Goal: Information Seeking & Learning: Learn about a topic

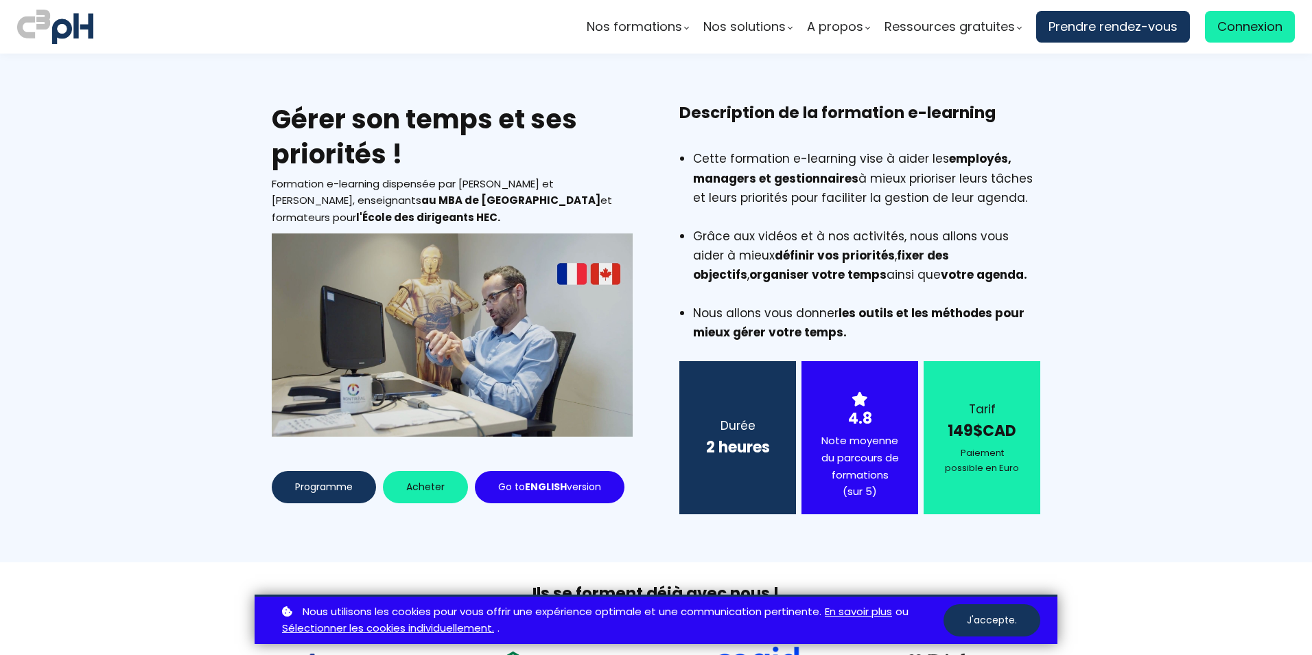
click at [973, 623] on button "J'accepte." at bounding box center [991, 620] width 97 height 32
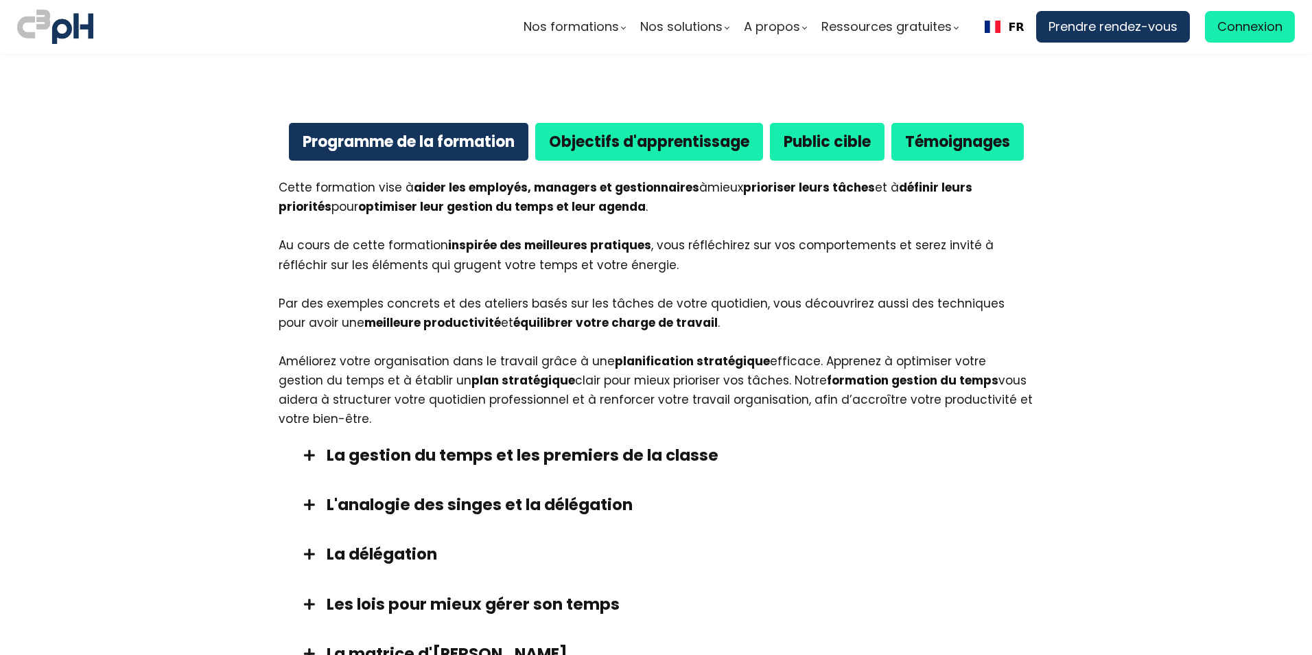
scroll to position [686, 0]
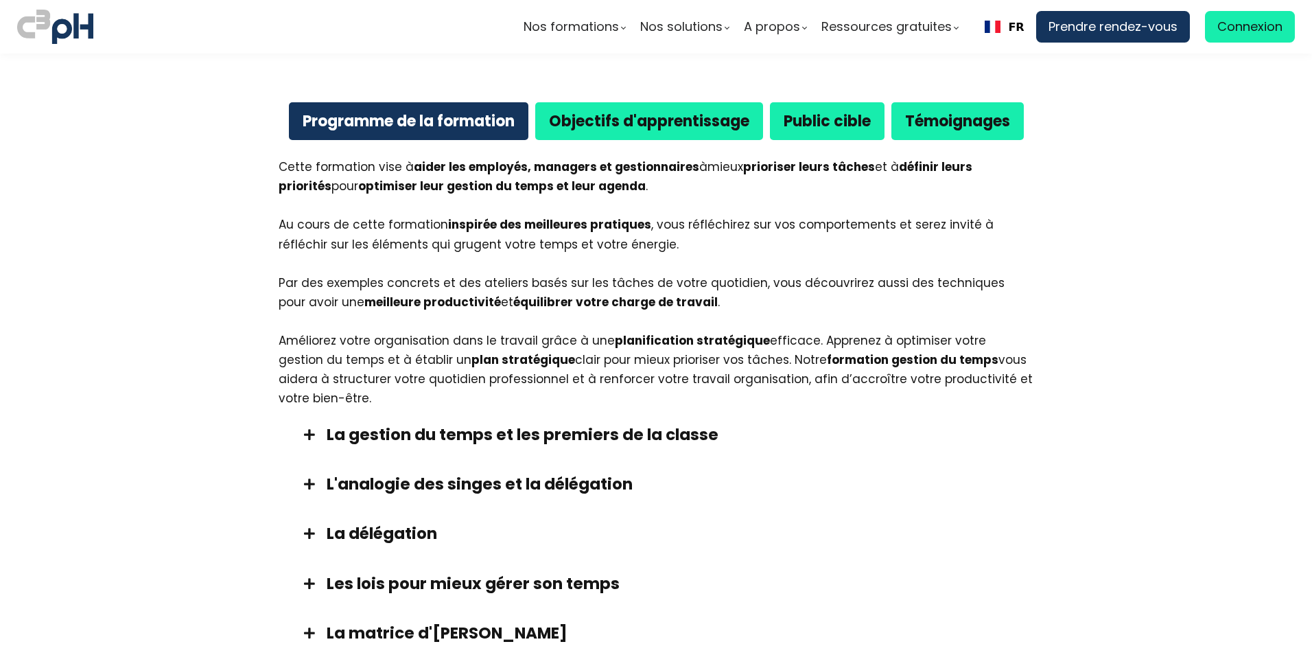
click at [307, 482] on span at bounding box center [309, 484] width 34 height 12
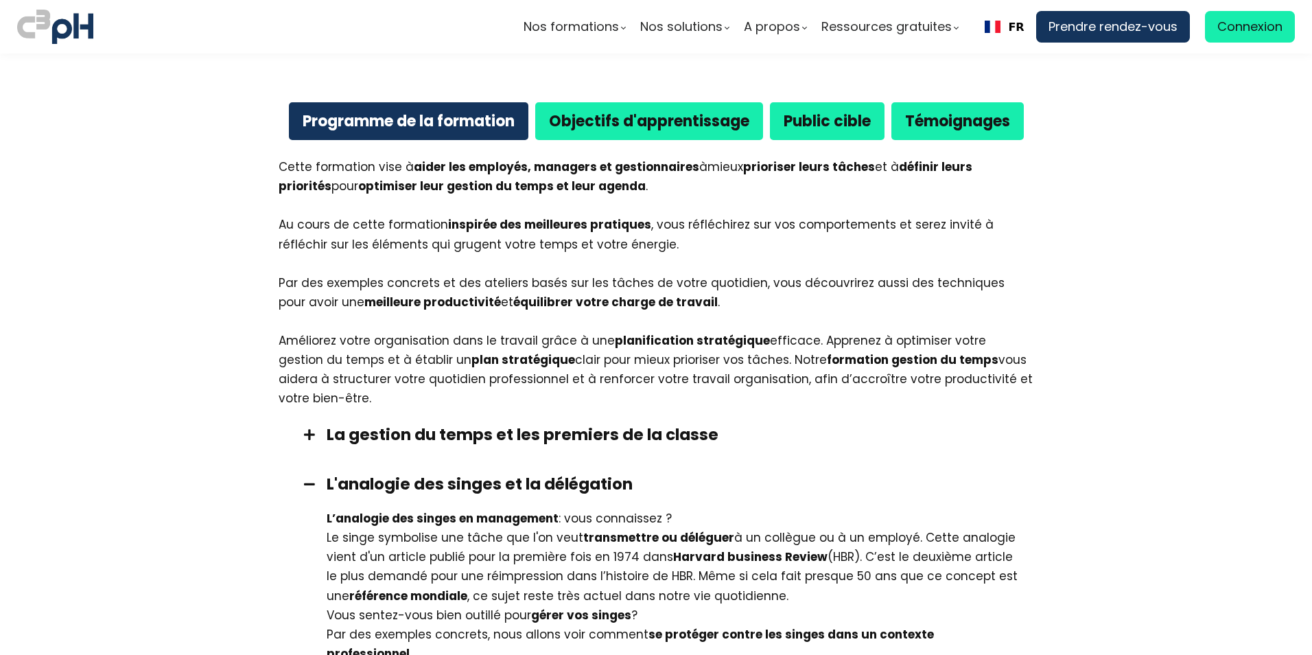
click at [307, 482] on span at bounding box center [309, 484] width 34 height 12
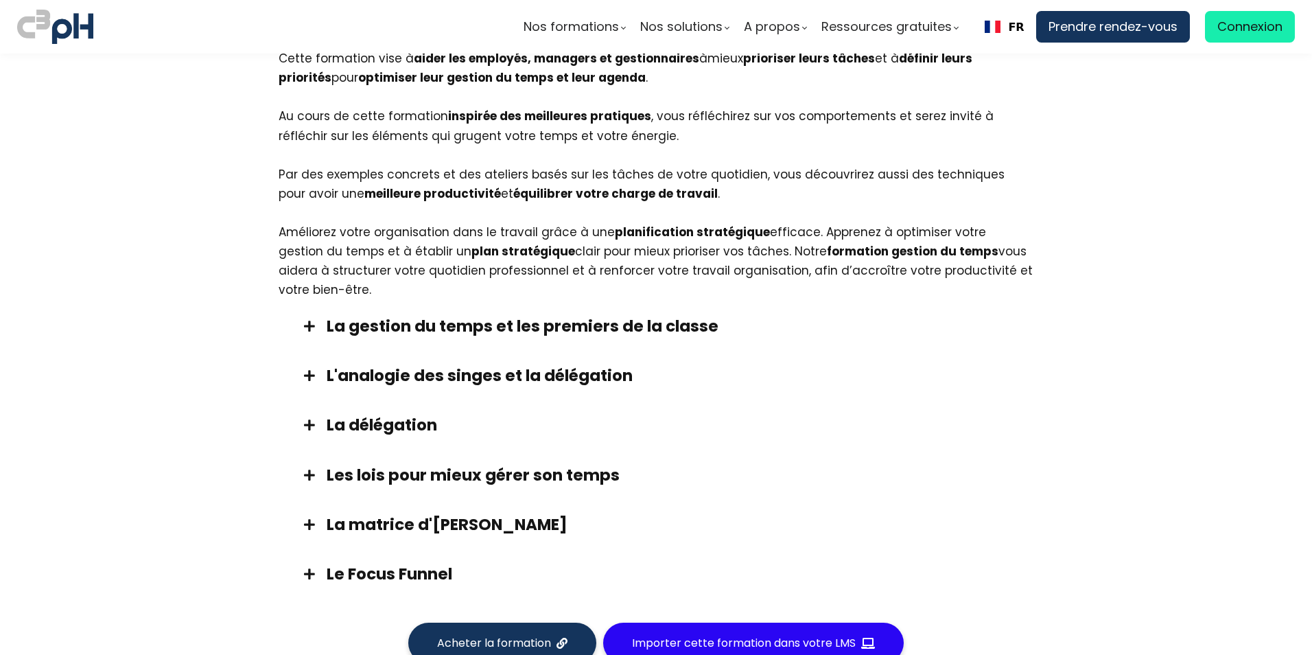
scroll to position [823, 0]
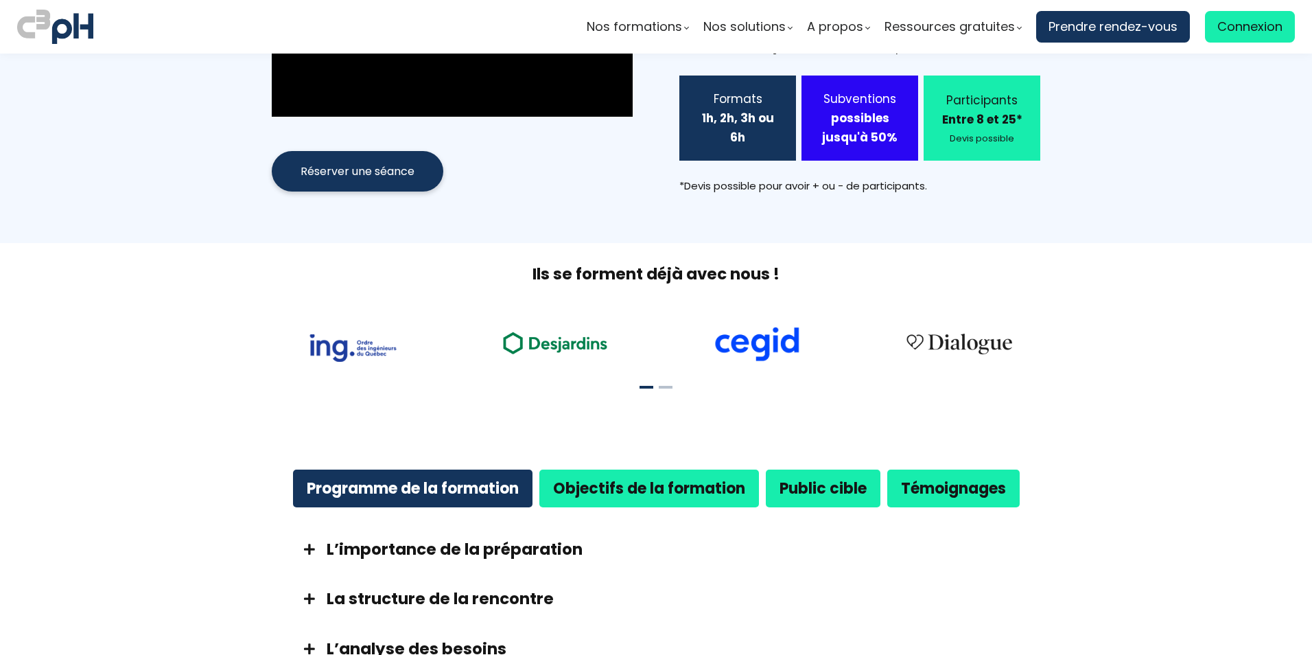
scroll to position [549, 0]
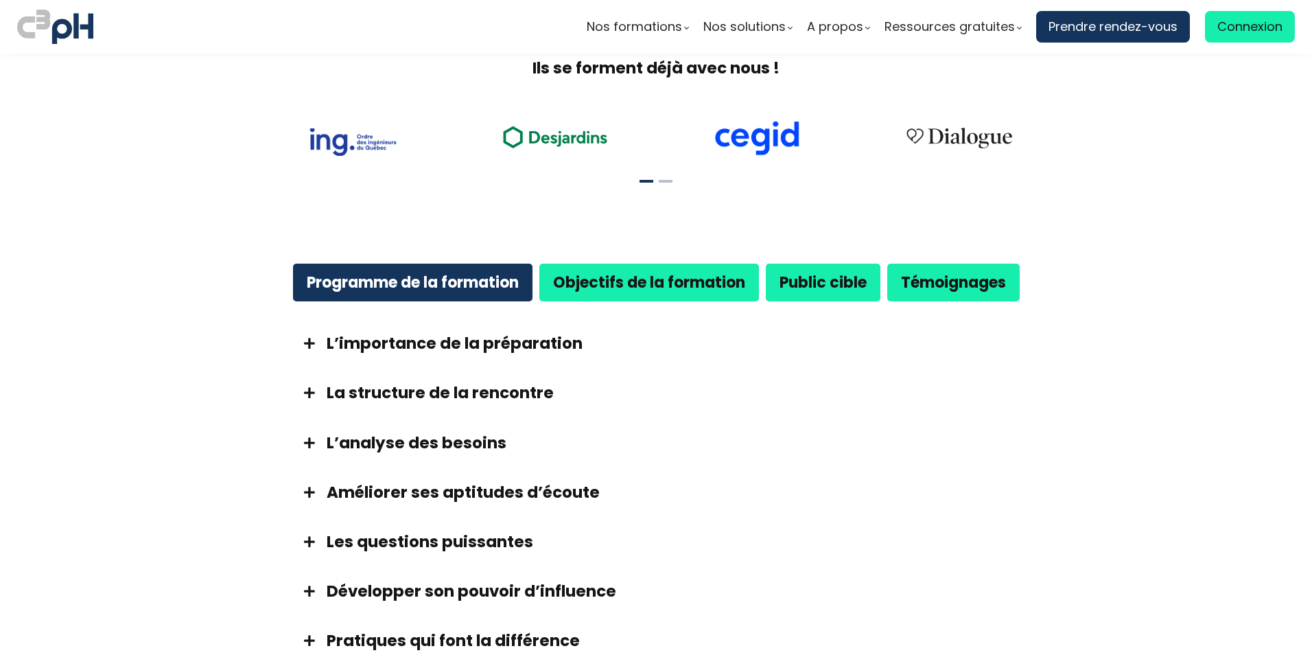
drag, startPoint x: 681, startPoint y: 537, endPoint x: 623, endPoint y: 405, distance: 144.4
click at [622, 418] on div "L’analyse des besoins" at bounding box center [656, 442] width 755 height 49
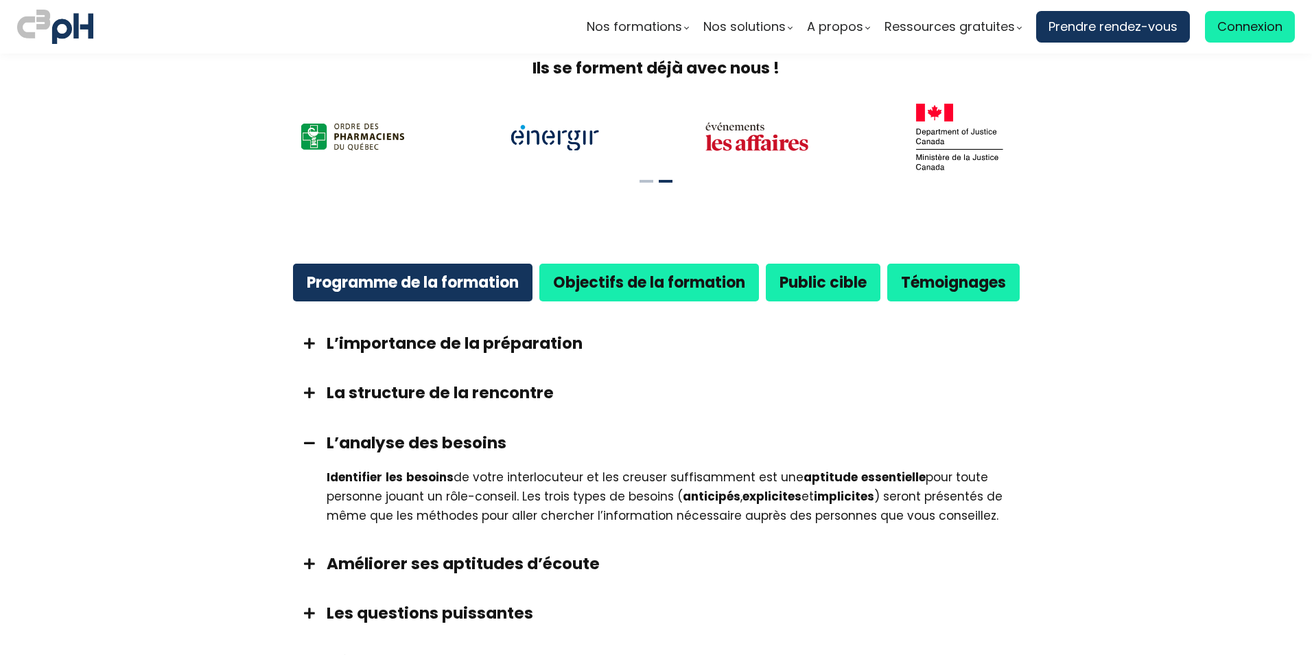
click at [299, 436] on span at bounding box center [309, 442] width 34 height 12
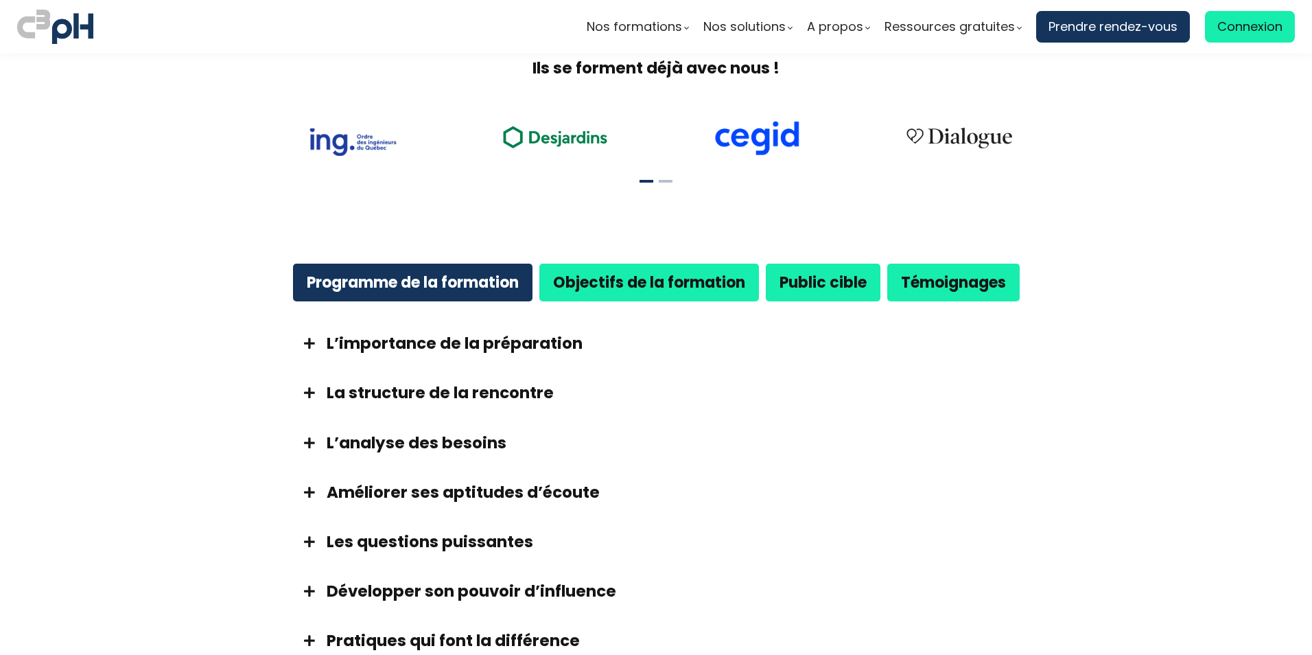
click at [631, 276] on div "Objectifs de la formation" at bounding box center [649, 282] width 220 height 38
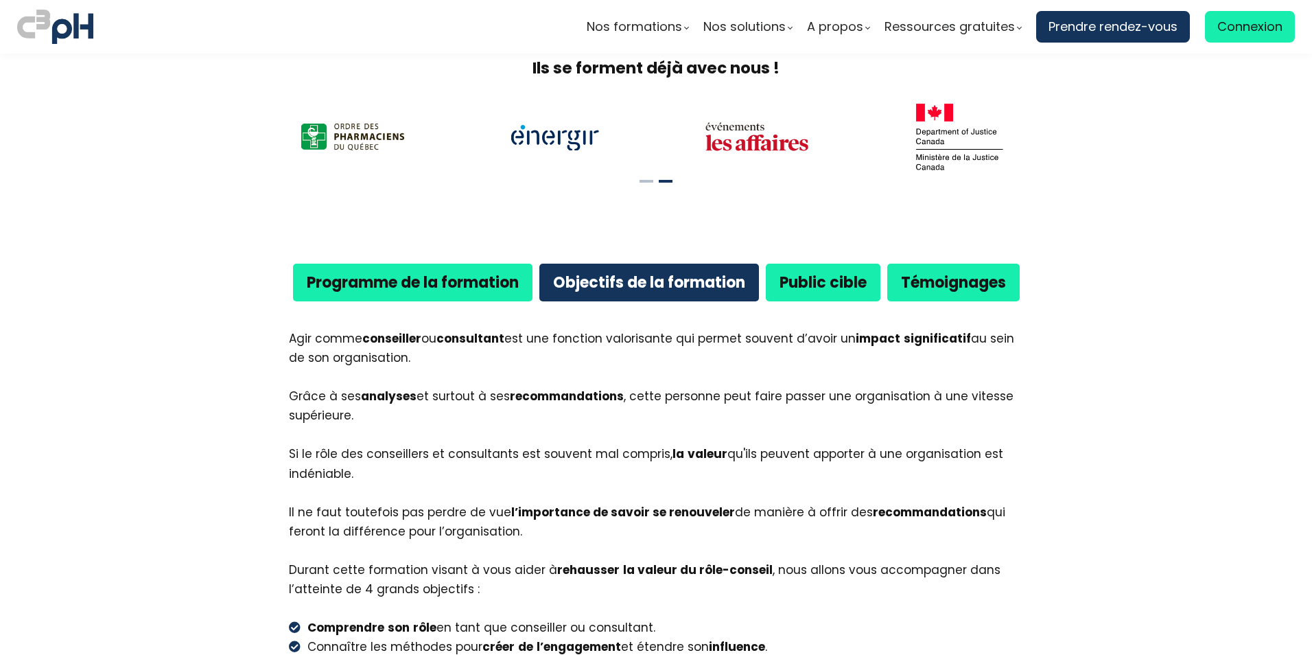
click at [432, 272] on b "Programme de la formation" at bounding box center [413, 282] width 212 height 21
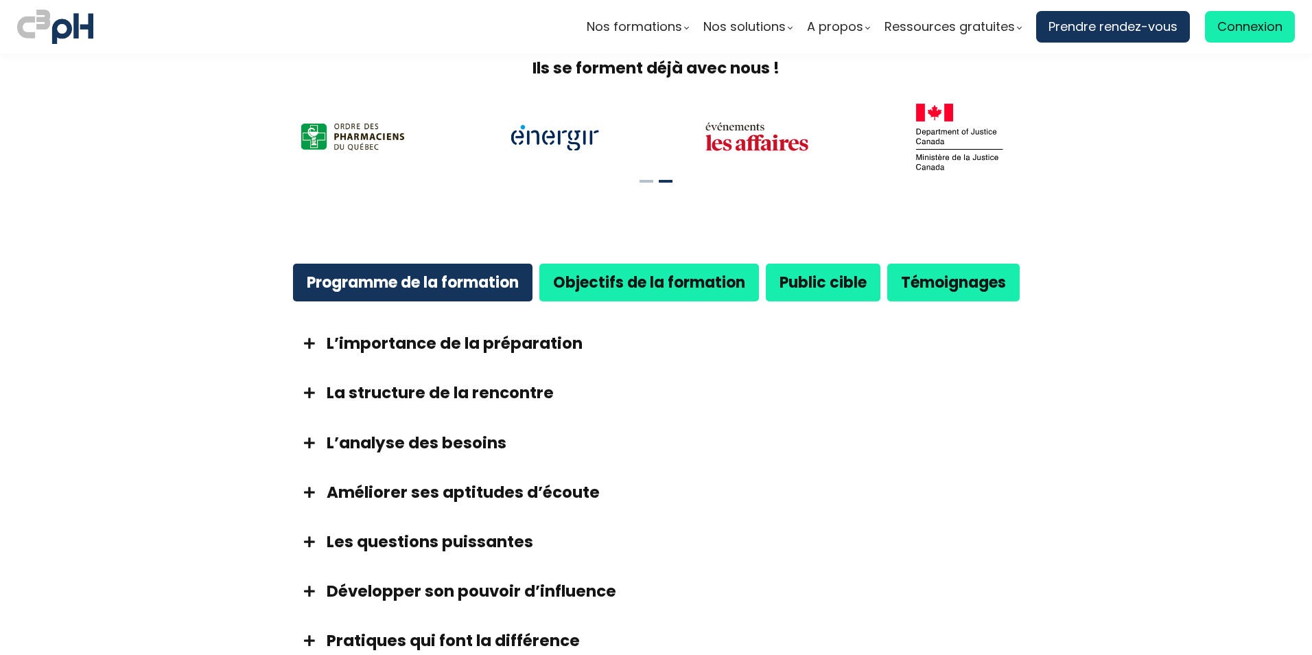
click at [797, 272] on b "Public cible" at bounding box center [822, 282] width 87 height 21
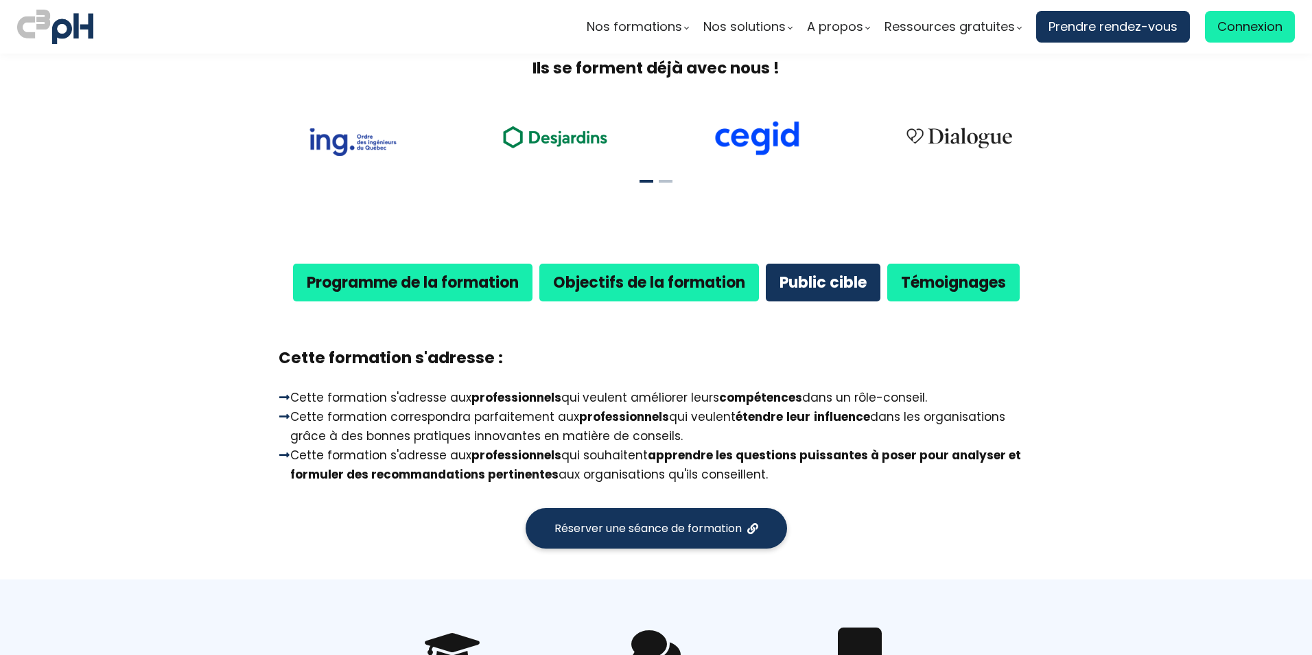
click at [930, 272] on b "Témoignages" at bounding box center [953, 282] width 105 height 21
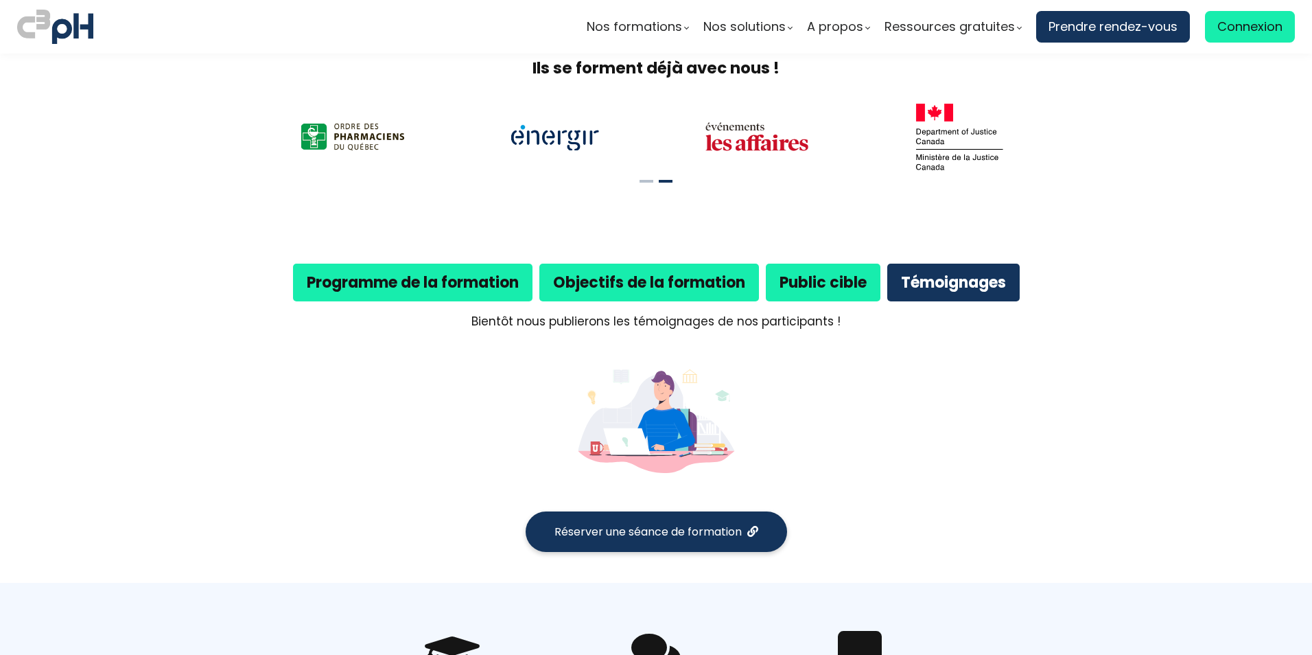
click at [502, 273] on div "Programme de la formation" at bounding box center [413, 282] width 212 height 24
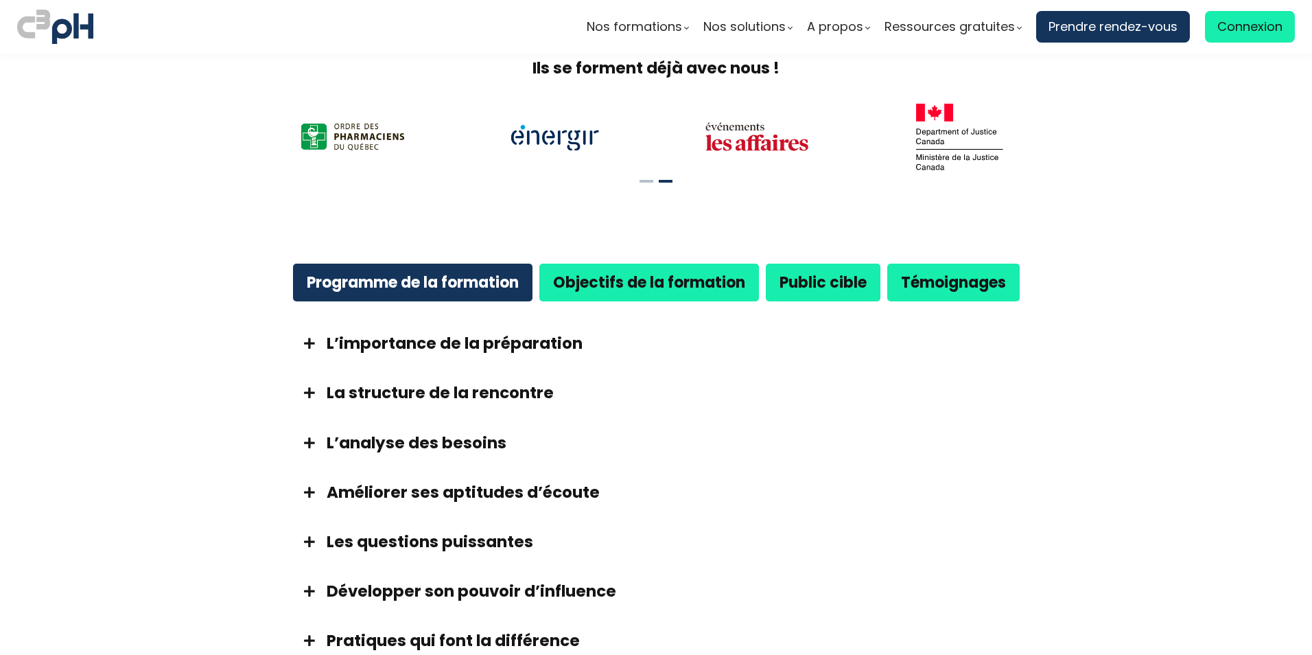
click at [298, 337] on span at bounding box center [309, 343] width 34 height 12
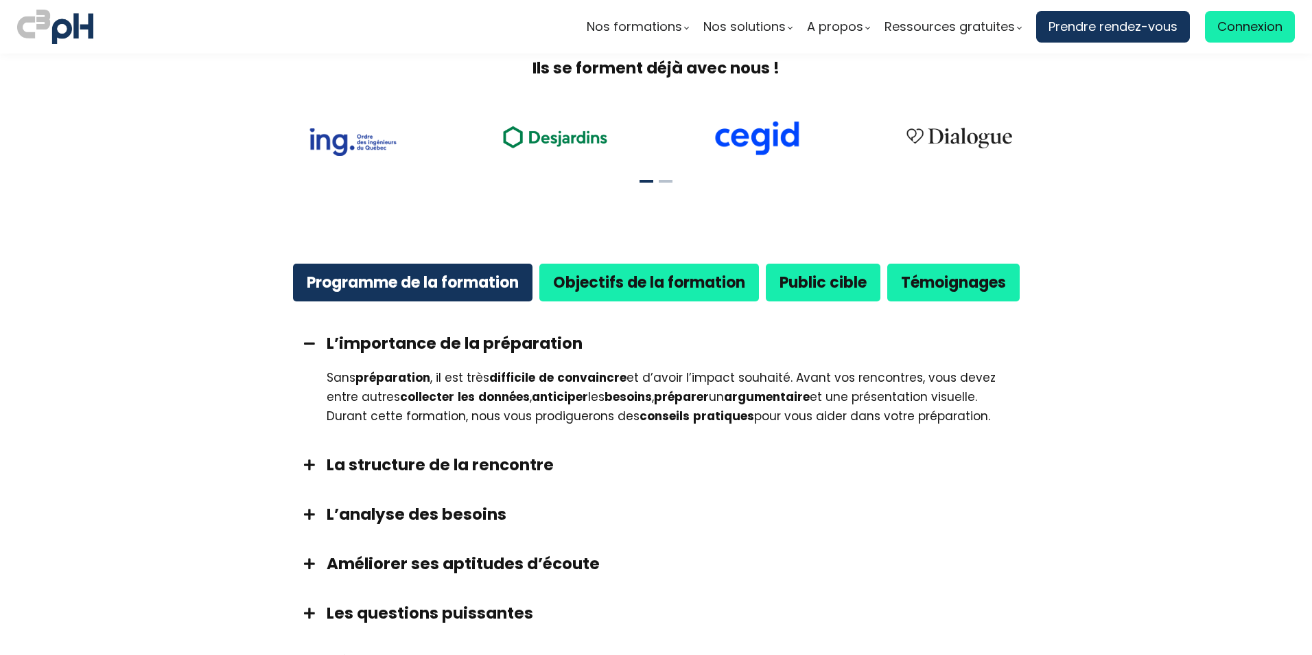
click at [298, 337] on span at bounding box center [309, 343] width 34 height 12
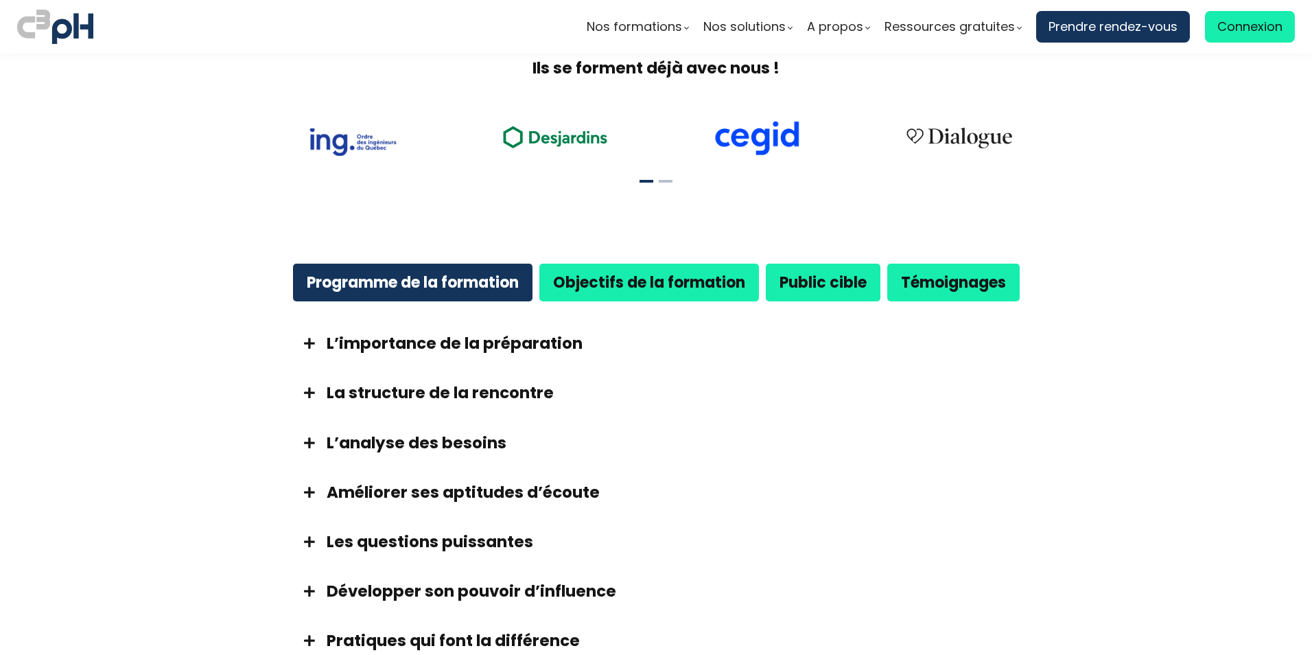
click at [306, 386] on span at bounding box center [309, 392] width 34 height 12
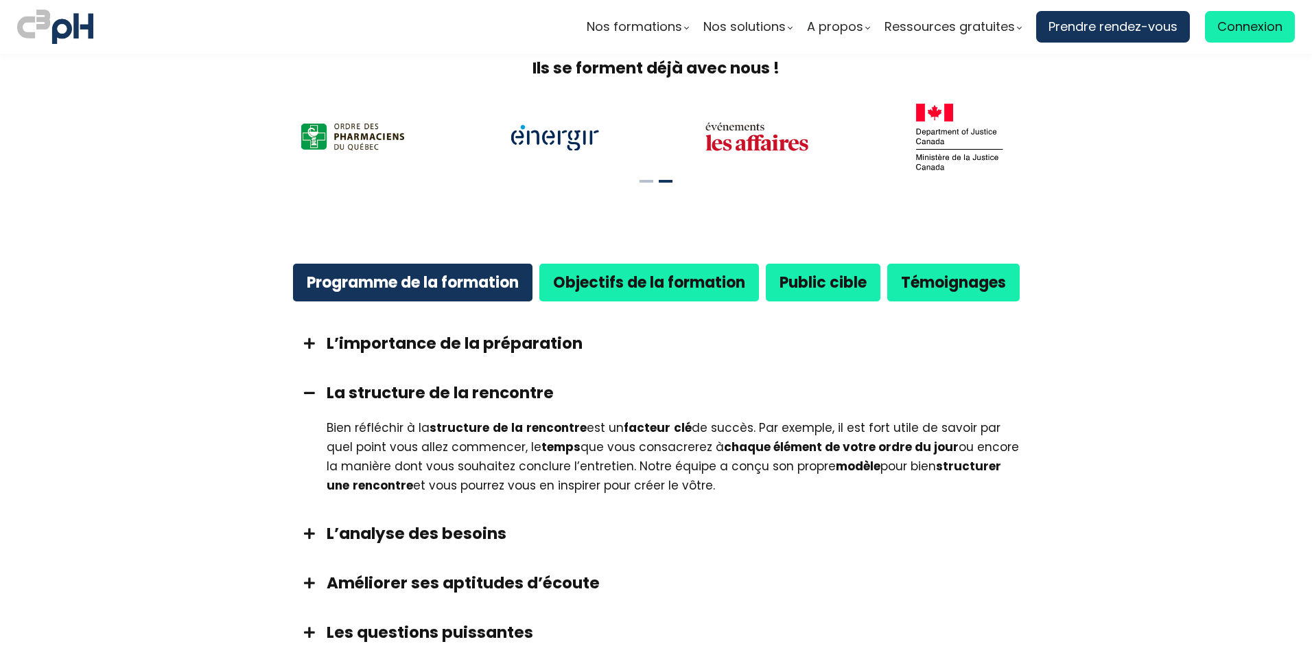
click at [306, 386] on span at bounding box center [309, 392] width 34 height 12
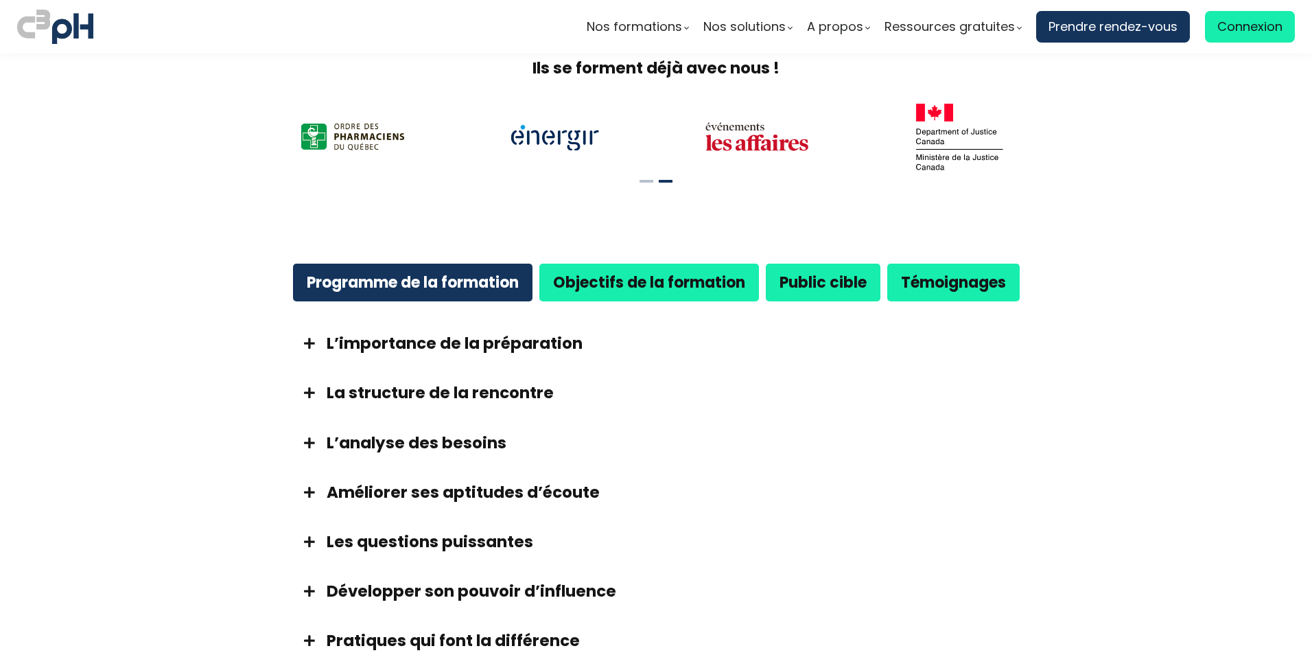
click at [298, 432] on div at bounding box center [309, 443] width 34 height 22
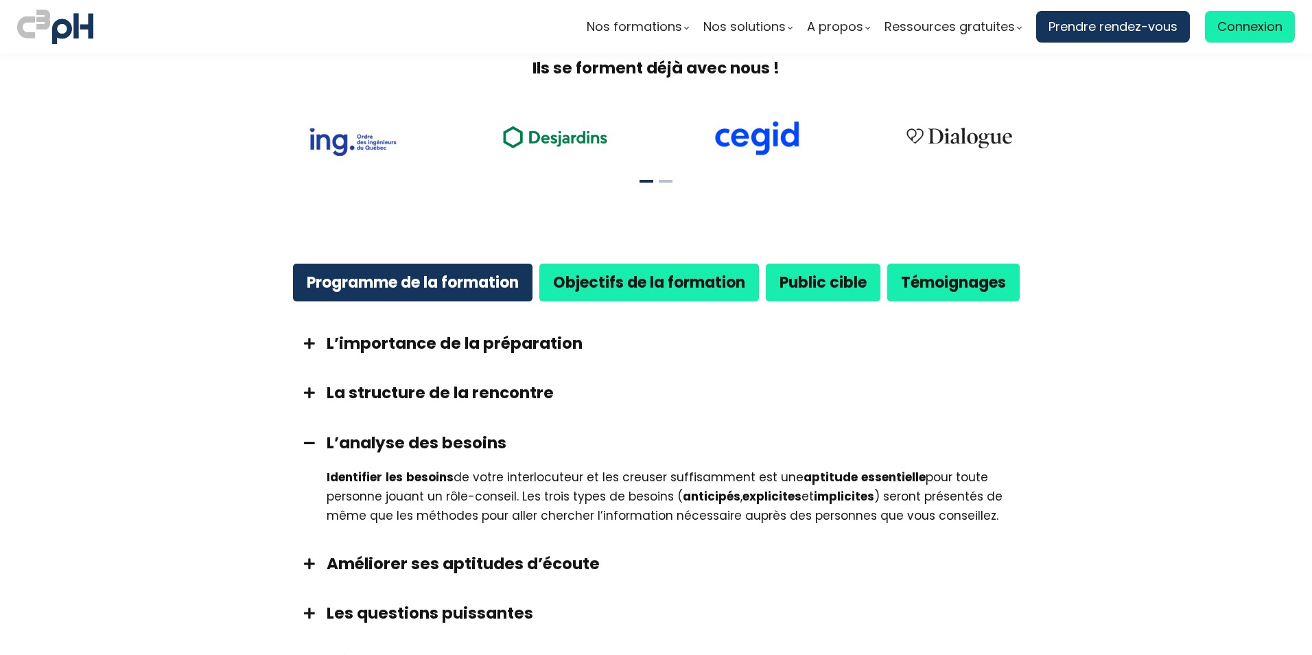
click at [298, 432] on div at bounding box center [309, 443] width 34 height 22
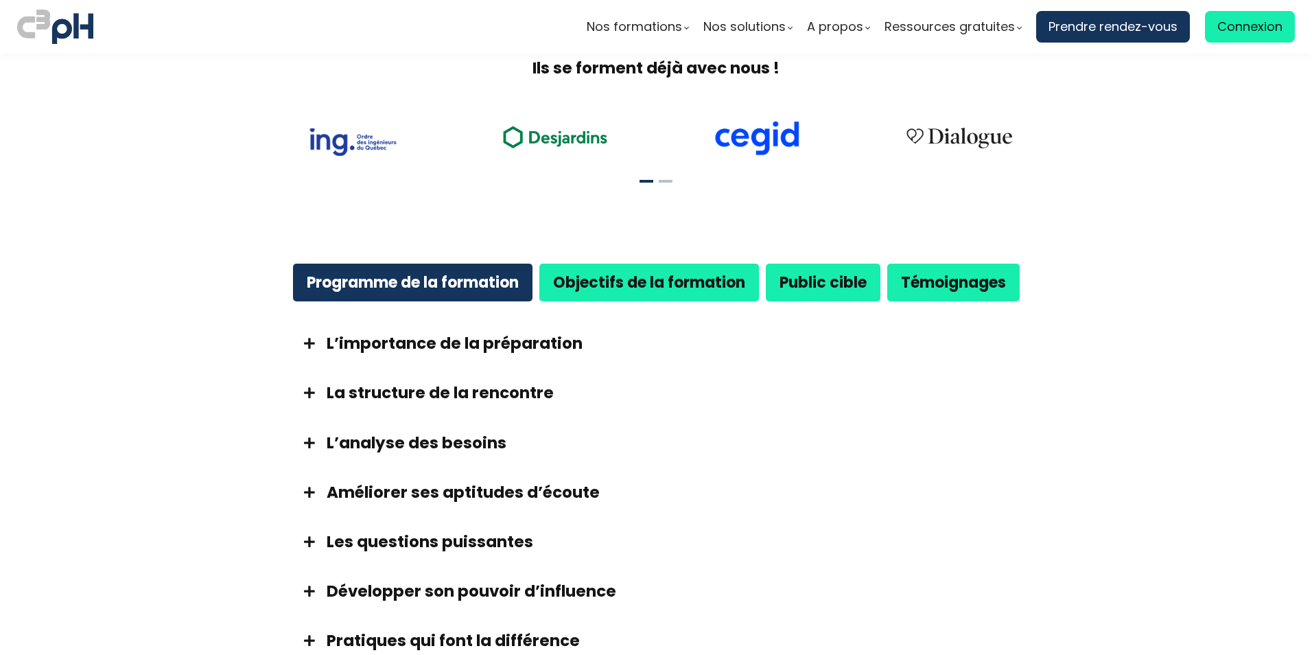
click at [301, 481] on div at bounding box center [309, 492] width 34 height 22
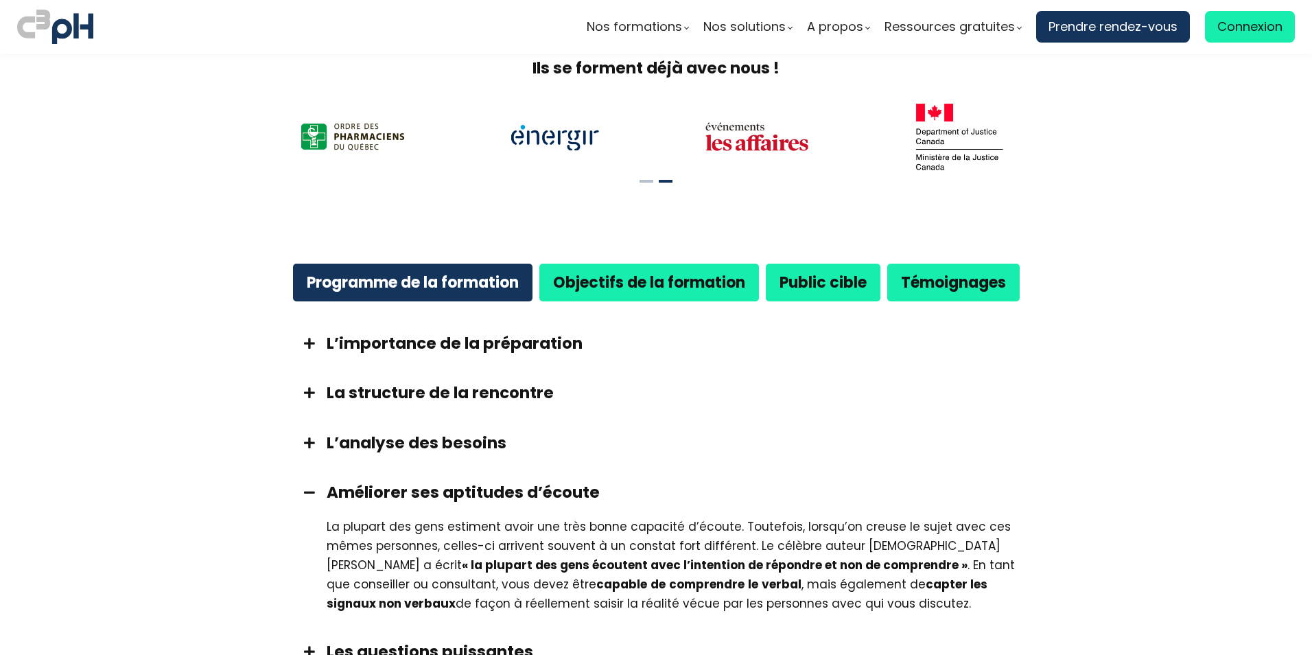
click at [298, 481] on div at bounding box center [309, 492] width 34 height 22
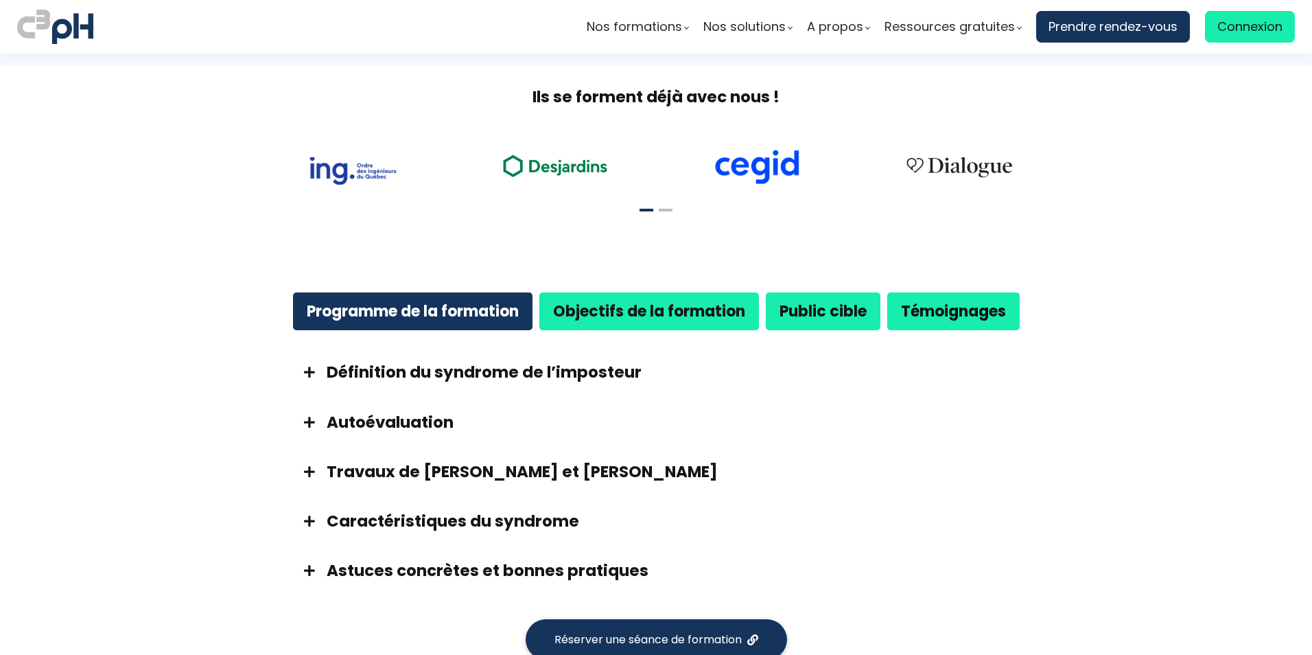
scroll to position [617, 0]
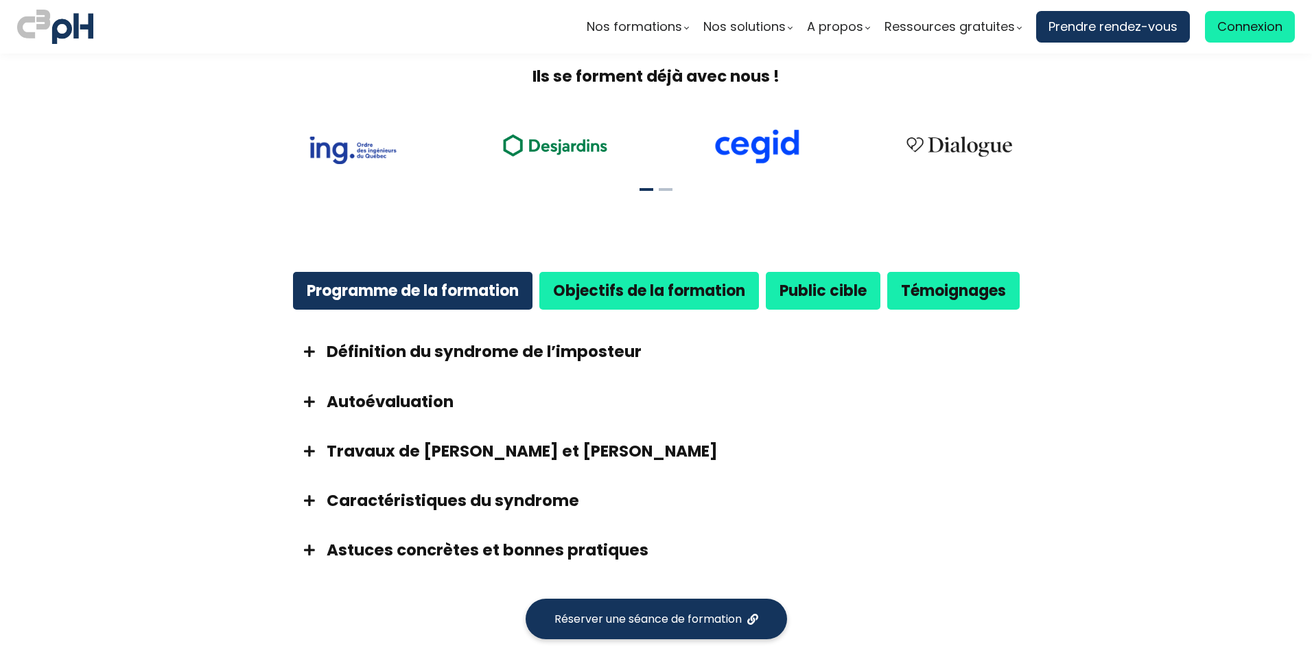
click at [305, 350] on span at bounding box center [309, 351] width 34 height 12
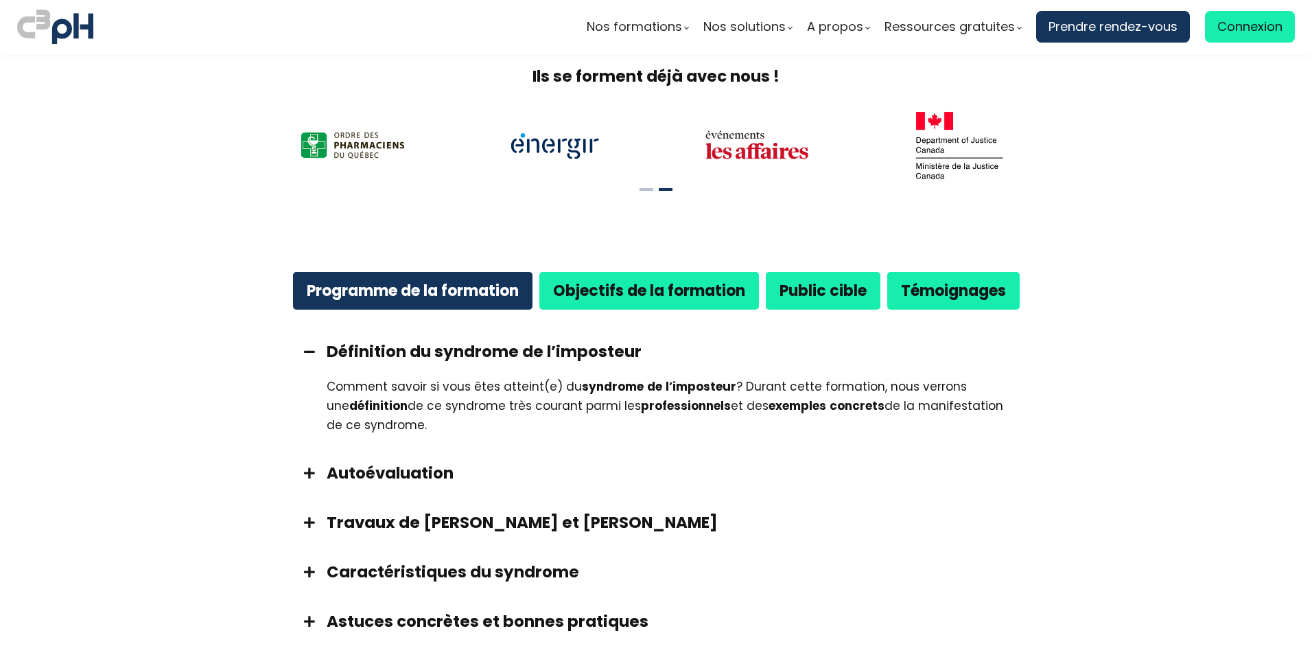
click at [305, 351] on span at bounding box center [309, 351] width 34 height 12
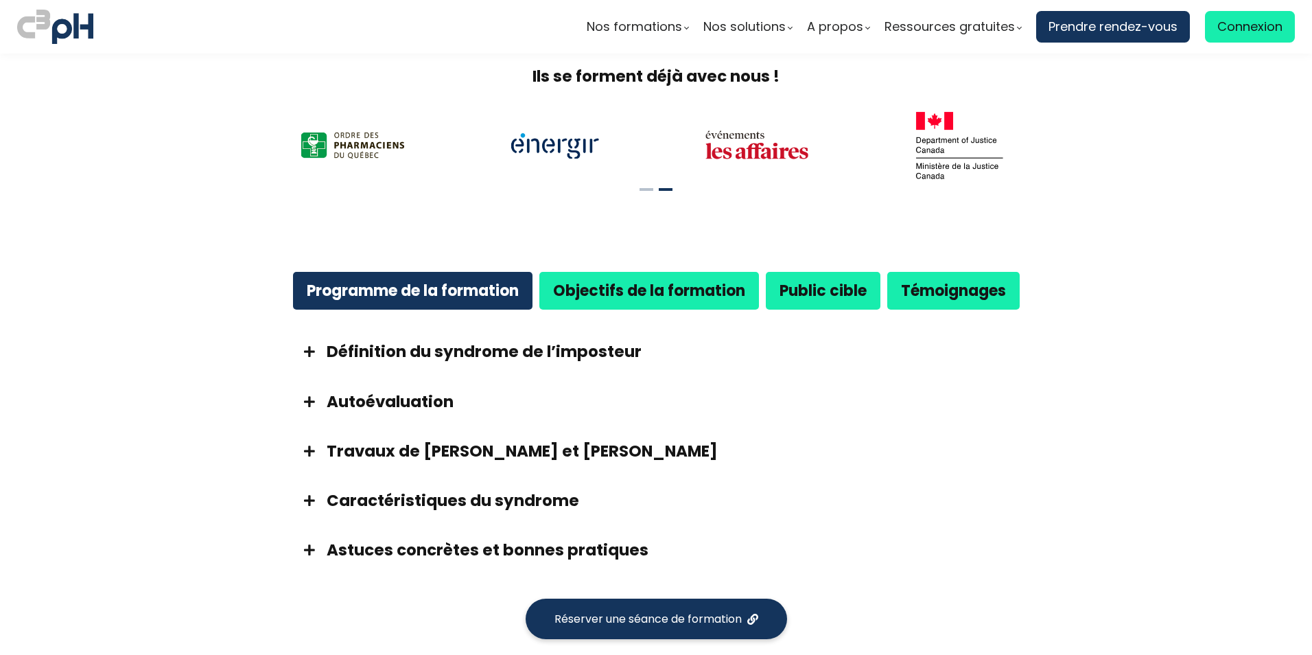
click at [304, 397] on span at bounding box center [309, 401] width 34 height 12
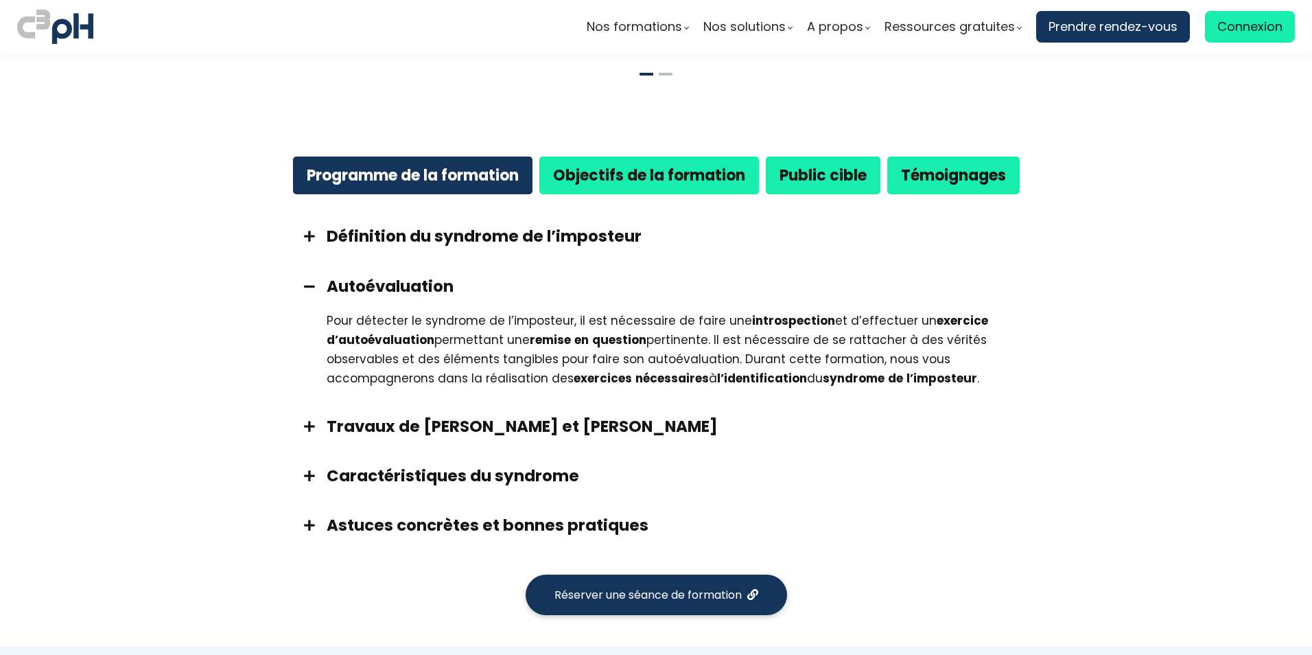
scroll to position [755, 0]
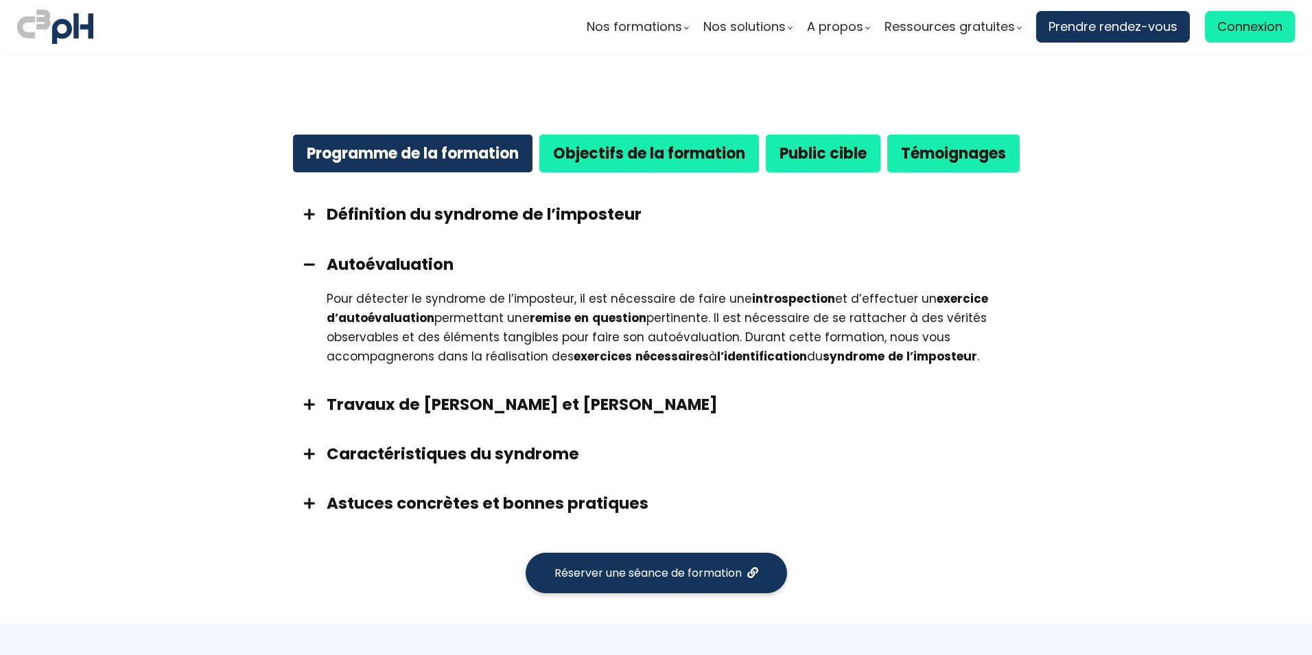
click at [305, 403] on span at bounding box center [309, 404] width 34 height 12
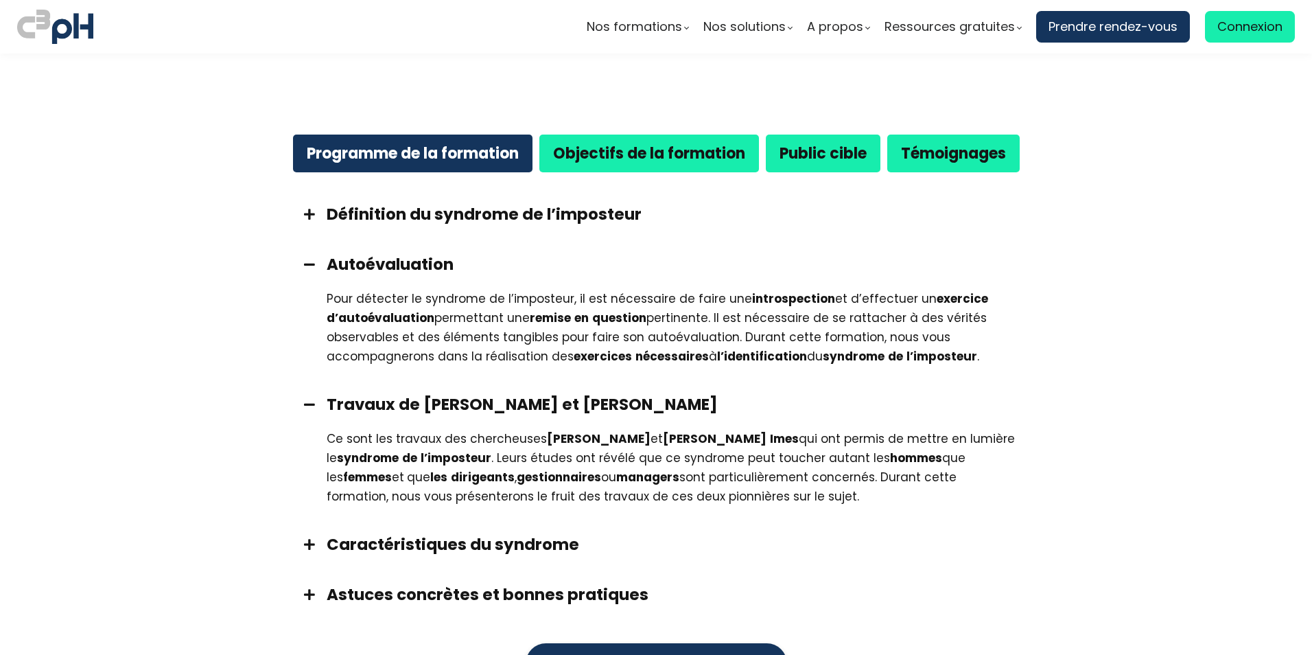
click at [305, 403] on span at bounding box center [309, 404] width 34 height 12
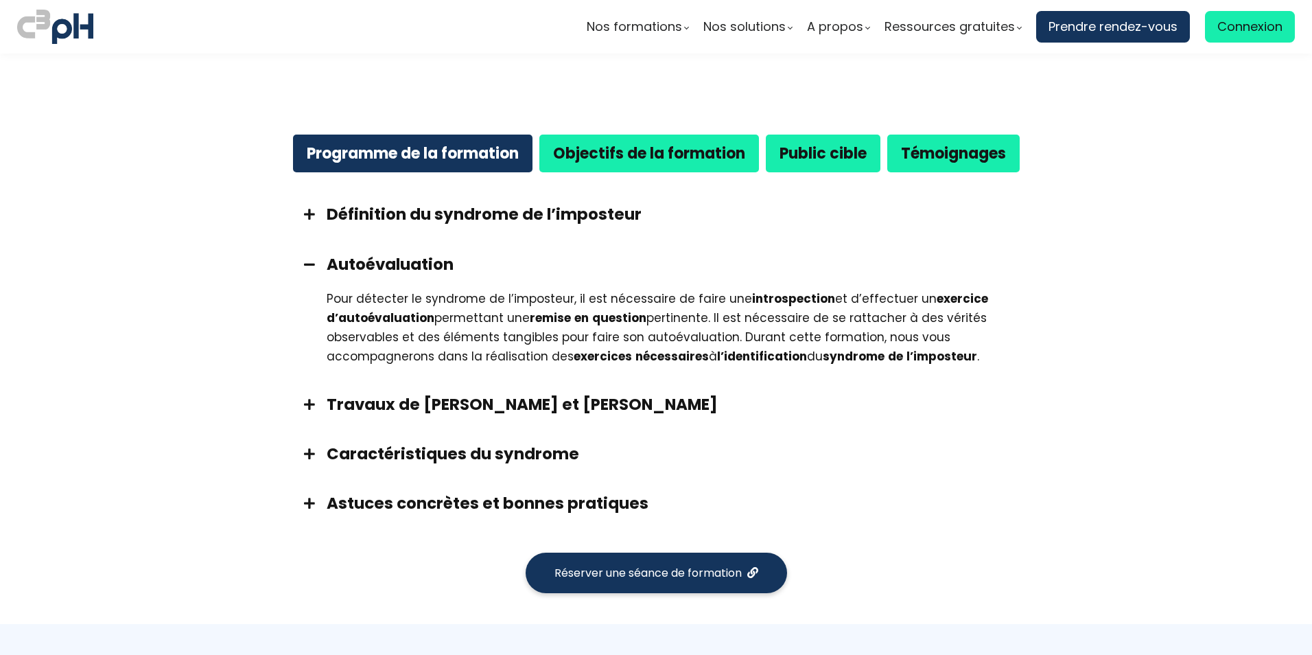
click at [309, 453] on span at bounding box center [309, 453] width 34 height 12
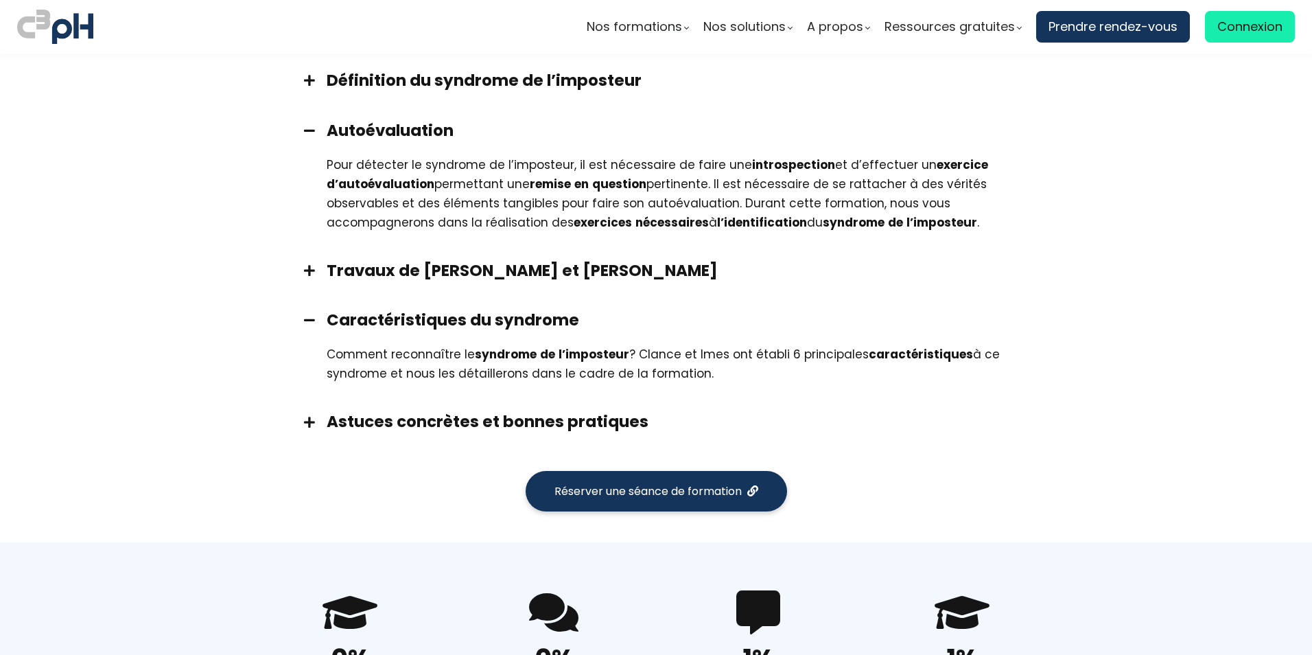
scroll to position [892, 0]
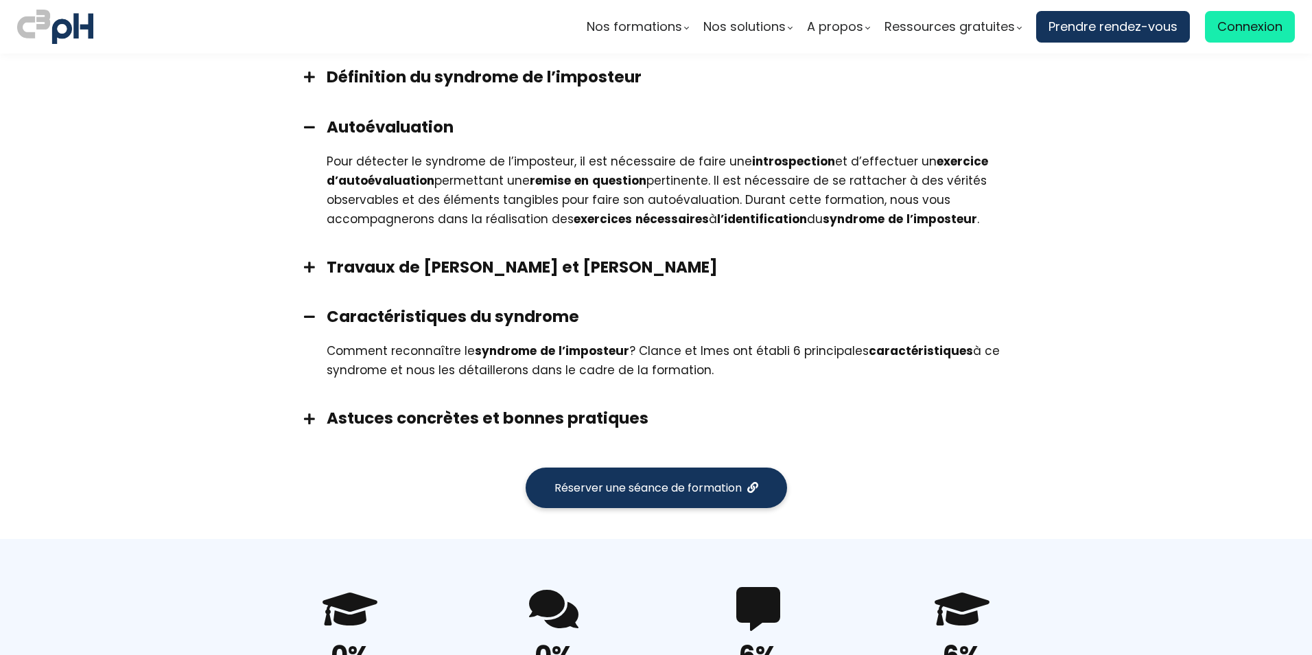
click at [305, 431] on div "Astuces concrètes et bonnes pratiques" at bounding box center [656, 417] width 755 height 49
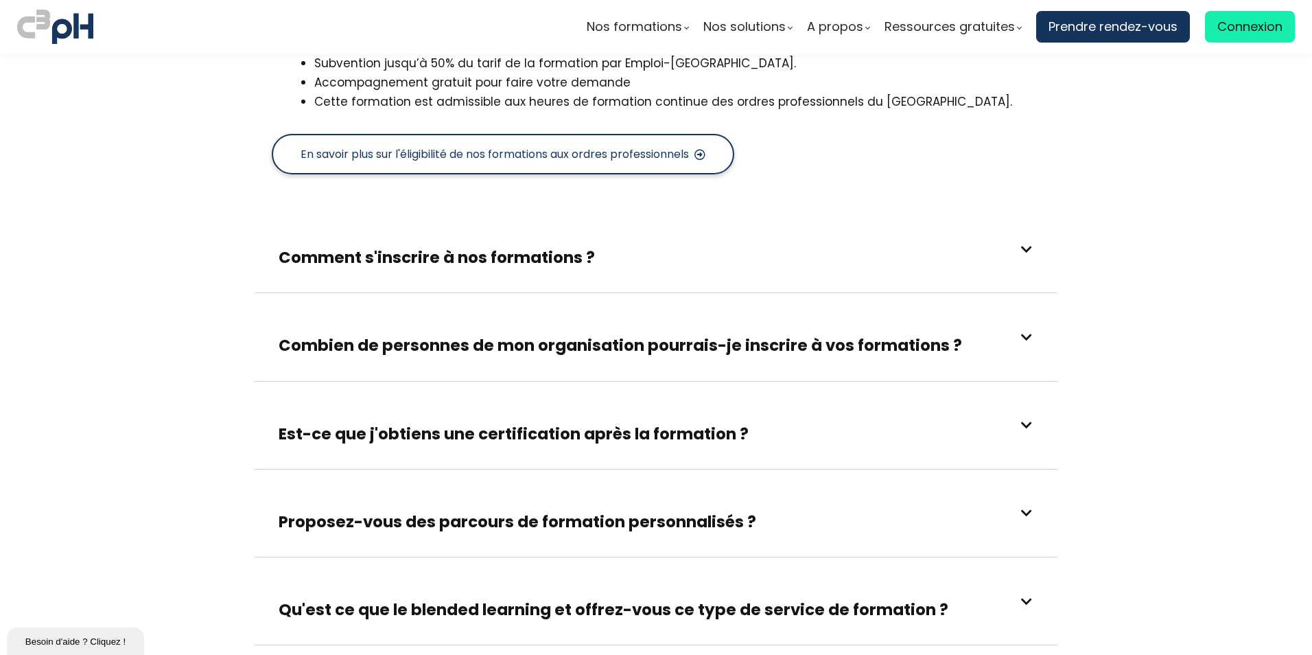
scroll to position [2470, 0]
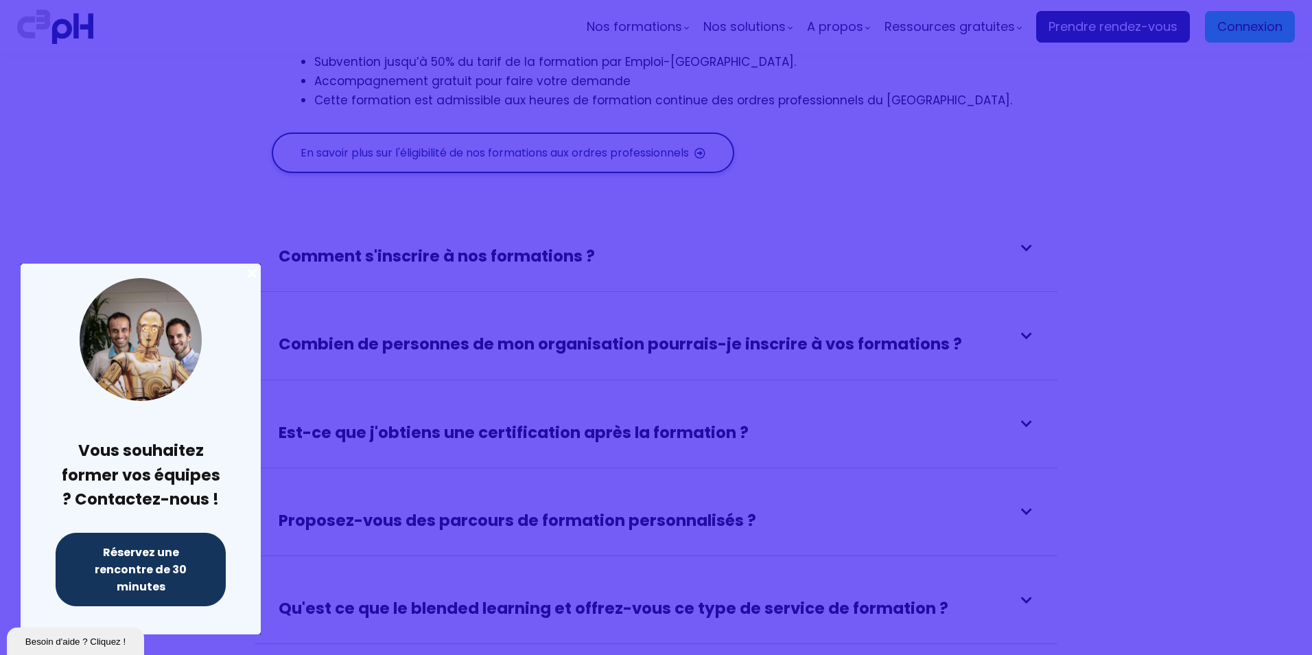
click at [475, 292] on div at bounding box center [656, 327] width 1312 height 655
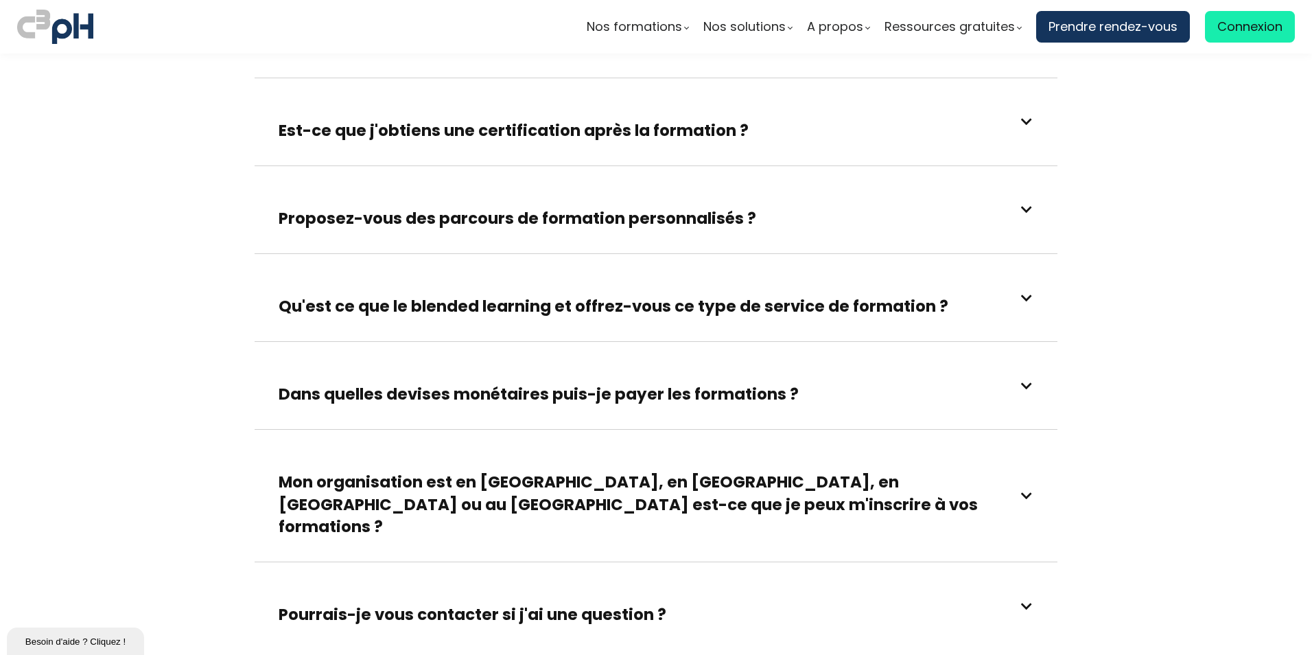
scroll to position [2813, 0]
